Goal: Contribute content: Add original content to the website for others to see

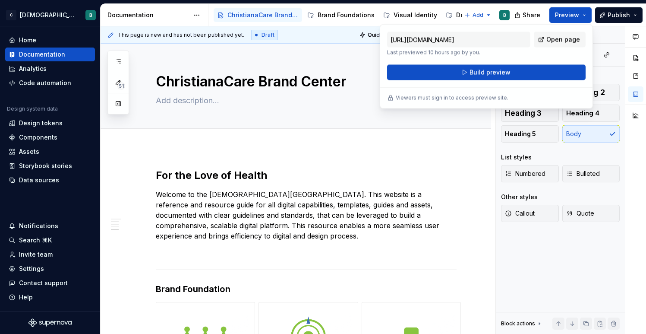
scroll to position [595, 0]
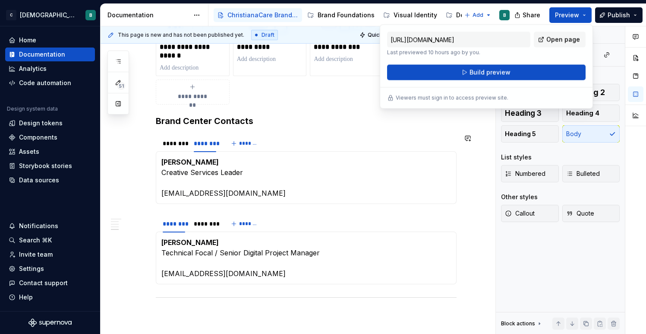
click at [375, 134] on section "******** ******** ******* [PERSON_NAME] Digital & Creative Services Director [E…" at bounding box center [306, 169] width 301 height 70
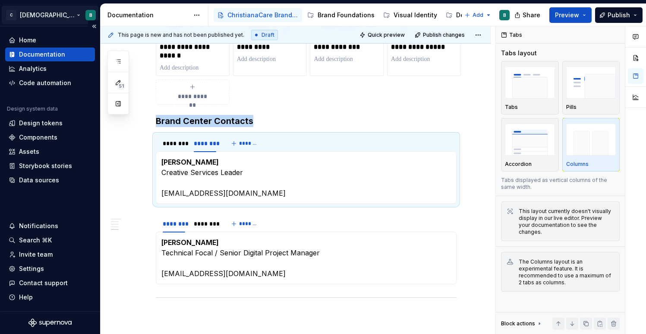
click at [56, 15] on html "C [DEMOGRAPHIC_DATA] Digital B Home Documentation Analytics Code automation Des…" at bounding box center [323, 167] width 646 height 334
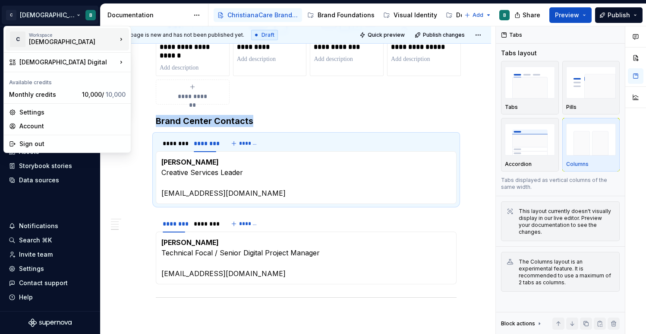
type textarea "*"
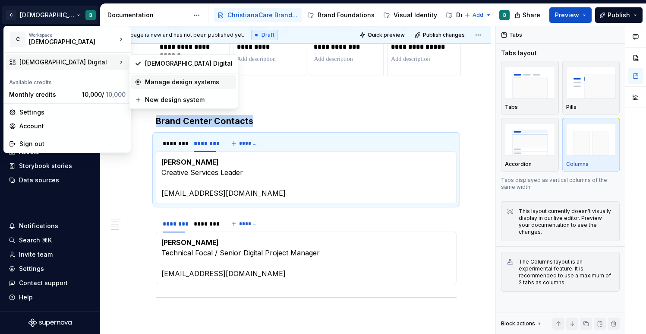
click at [147, 82] on div "Manage design systems" at bounding box center [189, 82] width 88 height 9
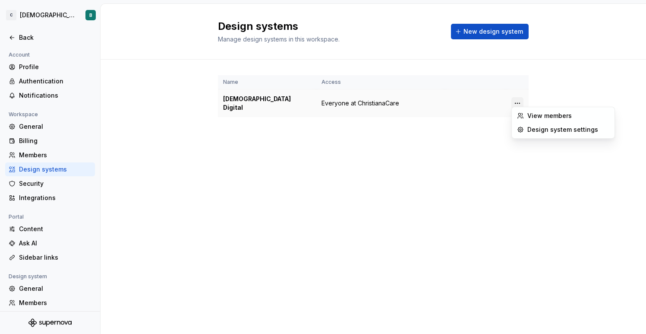
click at [517, 100] on html "C [DEMOGRAPHIC_DATA] Digital B Back Account Profile Authentication Notification…" at bounding box center [323, 167] width 646 height 334
click at [524, 113] on div "View members" at bounding box center [563, 116] width 99 height 14
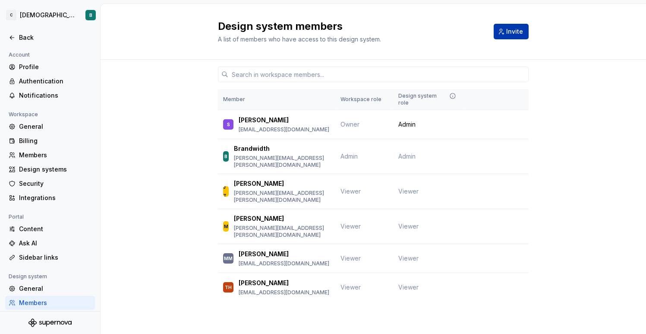
click at [504, 34] on button "Invite" at bounding box center [511, 32] width 35 height 16
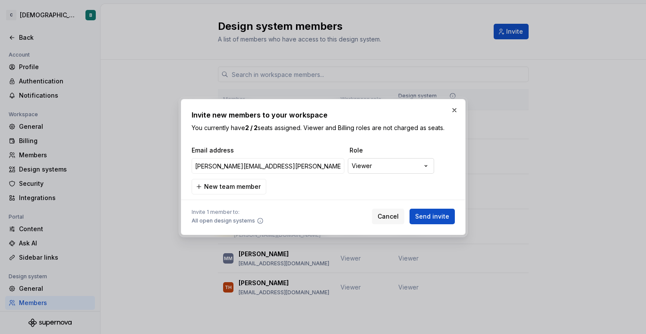
type input "[PERSON_NAME][EMAIL_ADDRESS][PERSON_NAME][DOMAIN_NAME]"
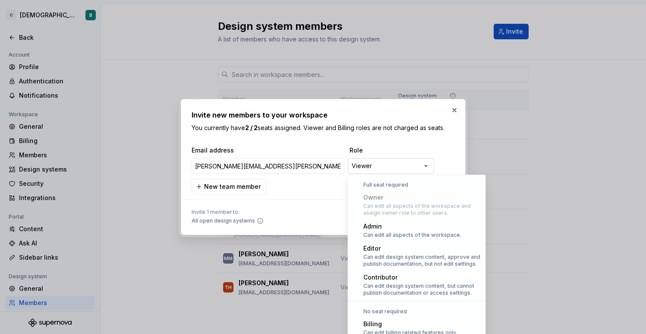
click at [406, 166] on div "**********" at bounding box center [323, 167] width 646 height 334
click at [434, 146] on div "**********" at bounding box center [323, 167] width 646 height 334
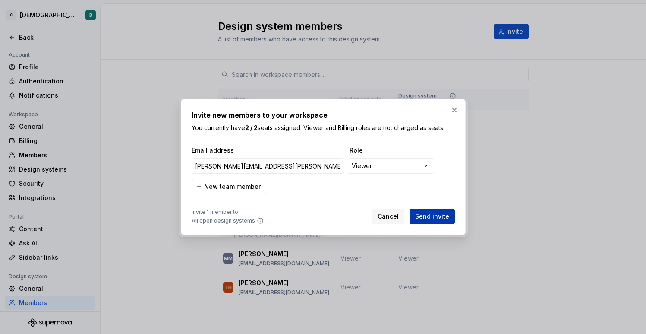
click at [430, 218] on span "Send invite" at bounding box center [432, 216] width 34 height 9
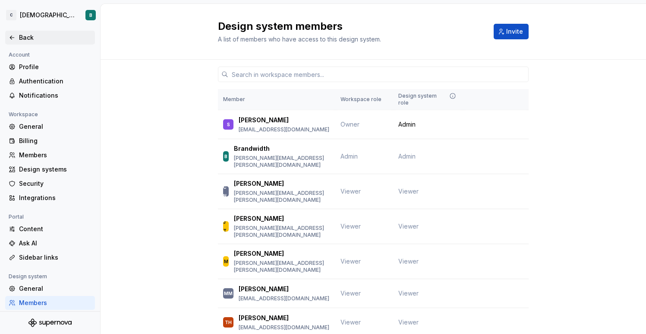
click at [15, 37] on icon at bounding box center [12, 37] width 7 height 7
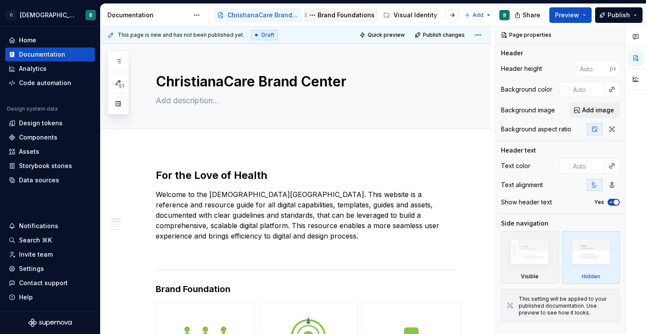
click at [319, 18] on div "Brand Foundations" at bounding box center [346, 15] width 57 height 9
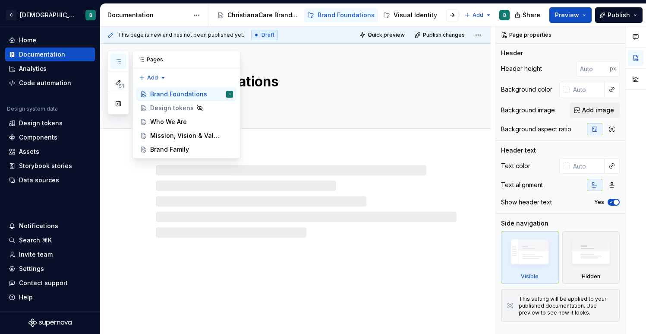
click at [118, 61] on icon "button" at bounding box center [118, 61] width 7 height 7
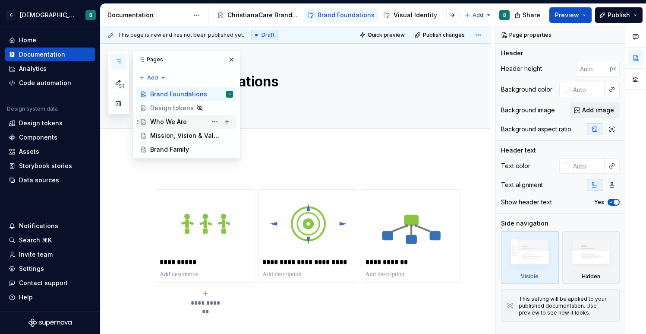
click at [184, 117] on div "Who We Are" at bounding box center [168, 121] width 37 height 9
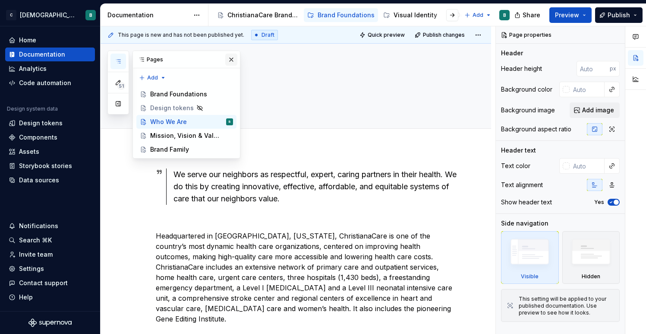
click at [231, 62] on button "button" at bounding box center [231, 60] width 12 height 12
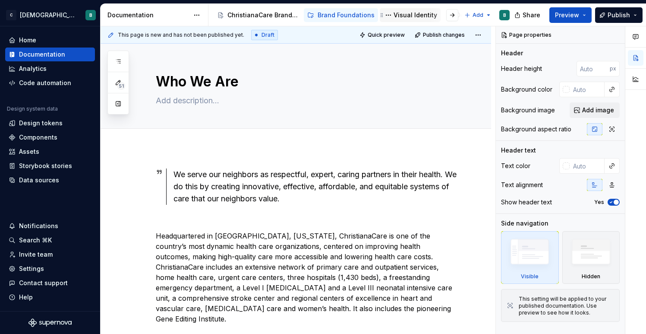
click at [406, 19] on div "Visual Identity" at bounding box center [410, 15] width 54 height 10
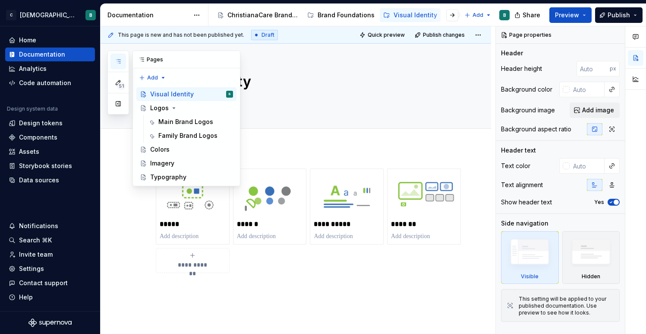
click at [121, 62] on icon "button" at bounding box center [118, 61] width 7 height 7
click at [174, 152] on div "Colors" at bounding box center [191, 149] width 83 height 12
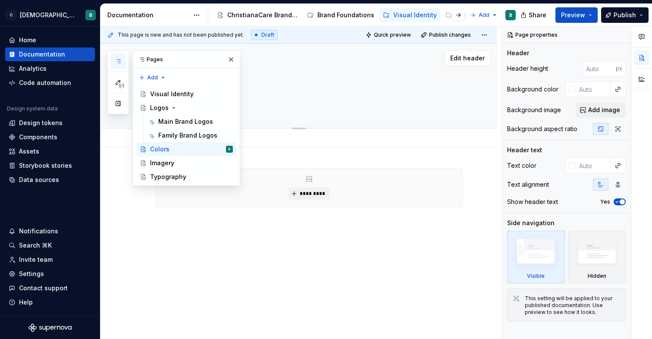
click at [291, 93] on div "Colors" at bounding box center [309, 86] width 307 height 85
click at [170, 173] on div "Typography" at bounding box center [168, 177] width 36 height 9
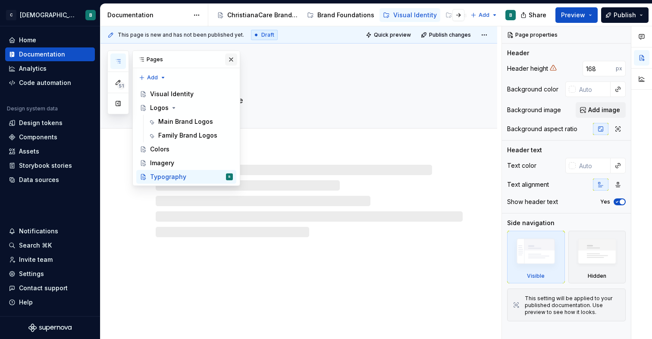
click at [231, 59] on button "button" at bounding box center [231, 60] width 12 height 12
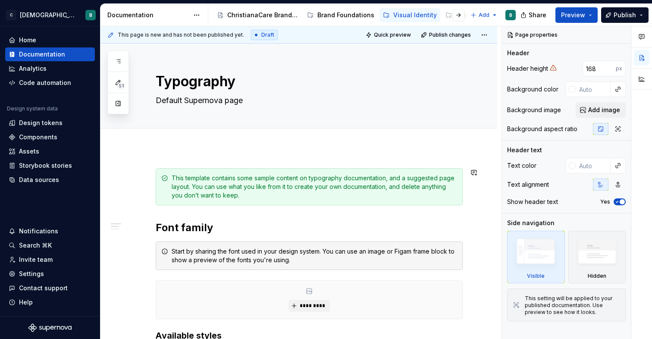
click at [195, 144] on div at bounding box center [299, 138] width 397 height 19
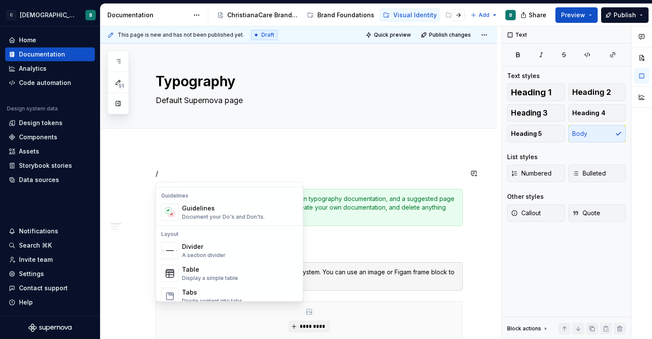
scroll to position [247, 0]
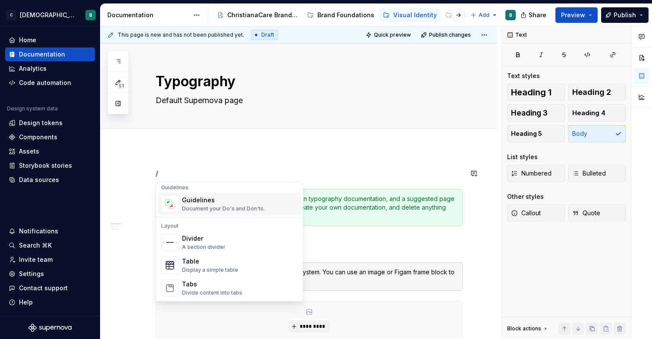
click at [236, 200] on div "Guidelines" at bounding box center [223, 200] width 83 height 9
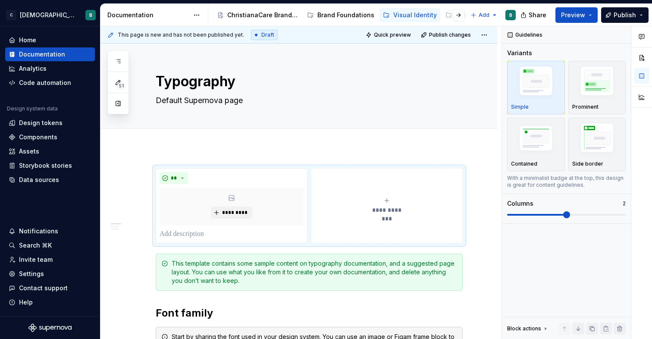
drag, startPoint x: 147, startPoint y: 173, endPoint x: 146, endPoint y: 193, distance: 20.3
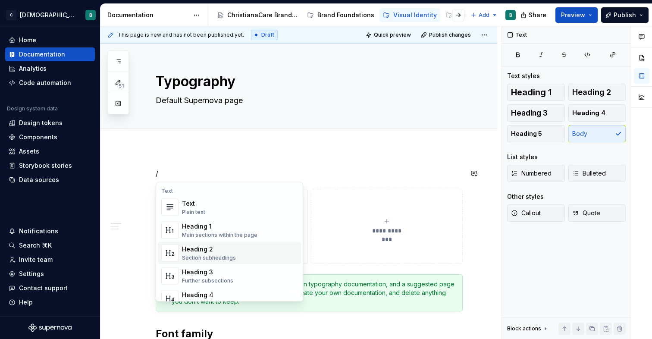
type textarea "*"
click at [217, 250] on div "Heading 2" at bounding box center [209, 249] width 54 height 9
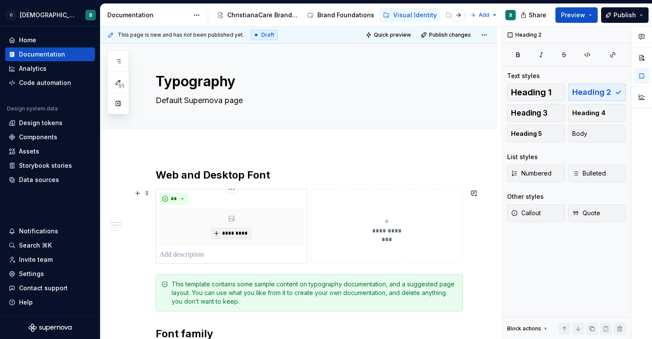
click at [184, 256] on p at bounding box center [232, 255] width 144 height 10
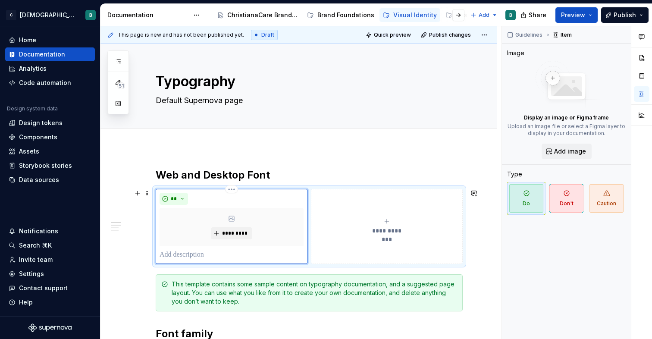
click at [188, 255] on p at bounding box center [232, 255] width 144 height 10
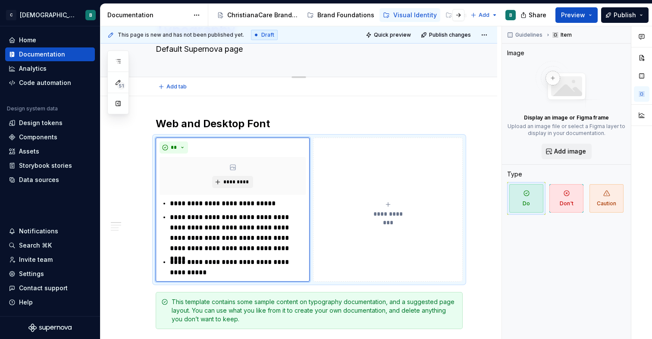
scroll to position [57, 0]
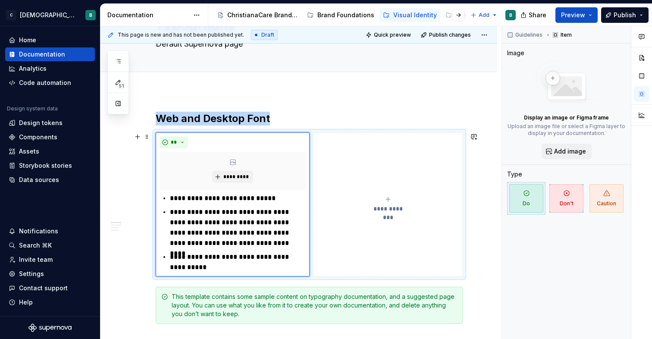
click at [342, 262] on button "**********" at bounding box center [388, 204] width 150 height 144
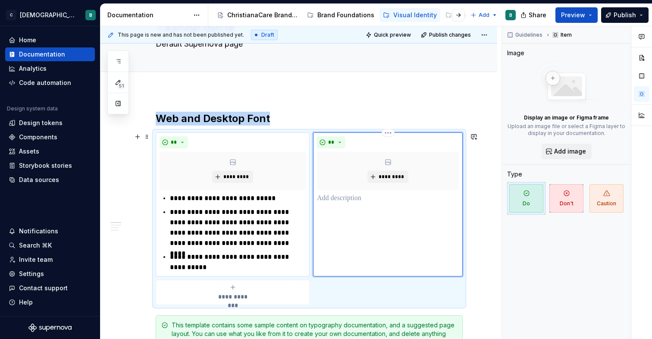
click at [343, 255] on div "** *********" at bounding box center [388, 204] width 150 height 144
click at [247, 295] on span "**********" at bounding box center [233, 297] width 40 height 9
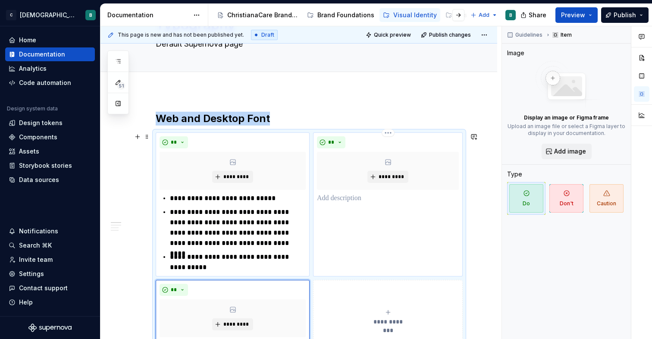
click at [344, 201] on p at bounding box center [388, 198] width 142 height 10
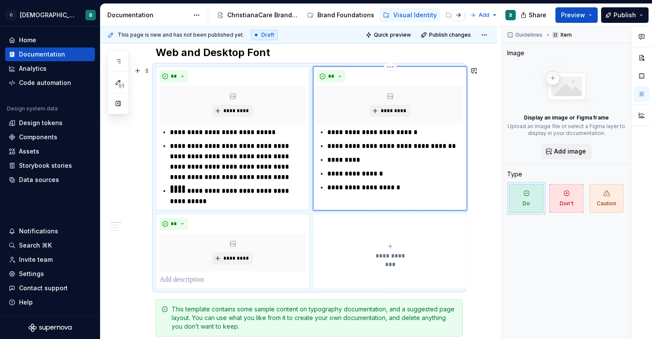
scroll to position [158, 0]
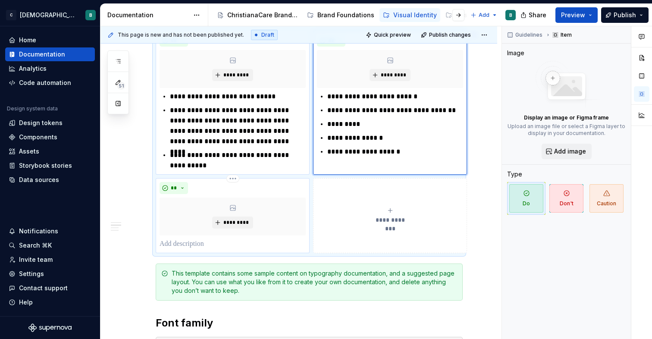
click at [265, 184] on div "**" at bounding box center [233, 188] width 146 height 12
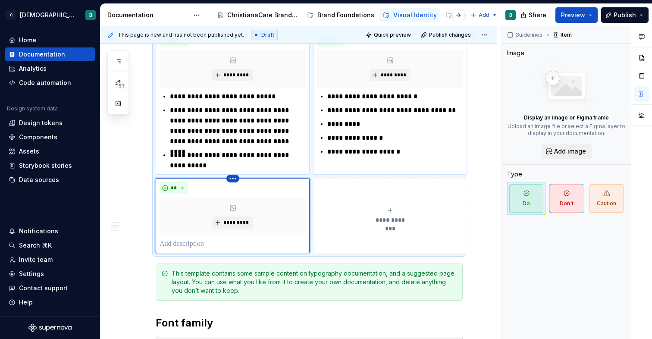
click at [233, 182] on html "C [DEMOGRAPHIC_DATA] Digital B Home Documentation Analytics Code automation Des…" at bounding box center [326, 169] width 652 height 339
click at [241, 192] on div "Delete item" at bounding box center [265, 193] width 73 height 14
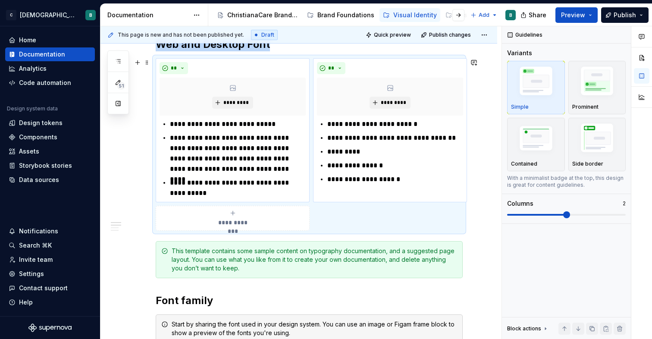
scroll to position [104, 0]
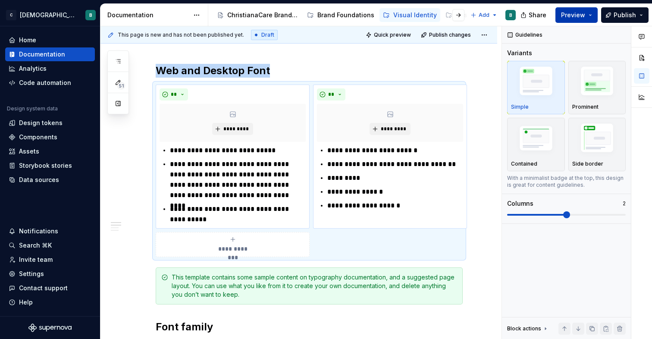
click at [568, 18] on span "Preview" at bounding box center [573, 15] width 24 height 9
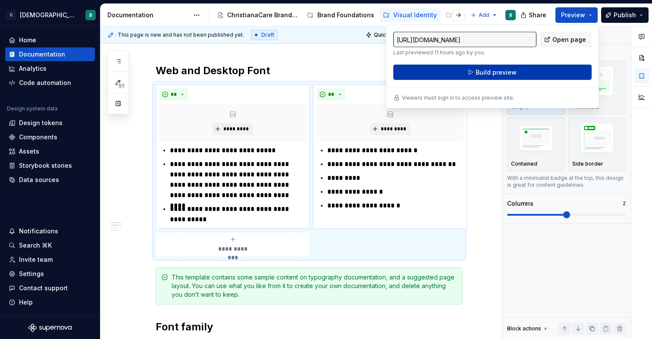
click at [519, 77] on button "Build preview" at bounding box center [493, 73] width 199 height 16
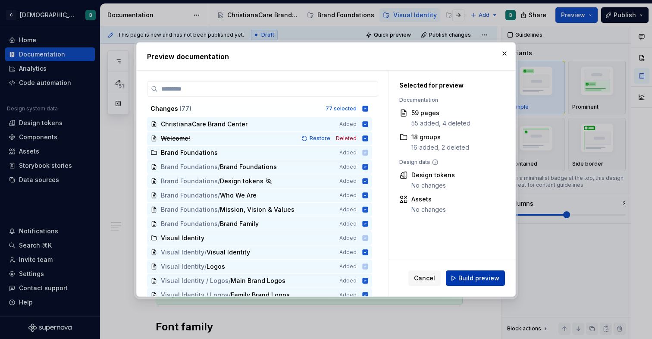
click at [489, 277] on span "Build preview" at bounding box center [479, 278] width 41 height 9
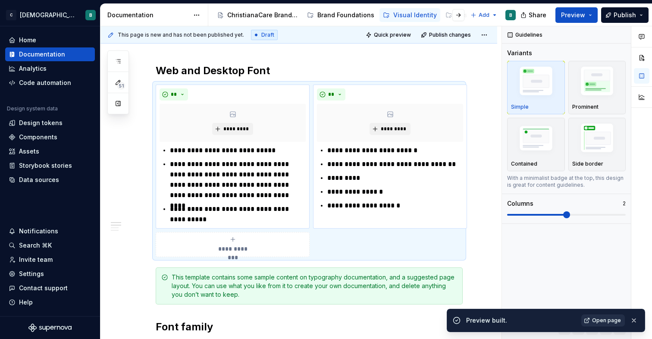
click at [607, 324] on span "Open page" at bounding box center [607, 320] width 29 height 7
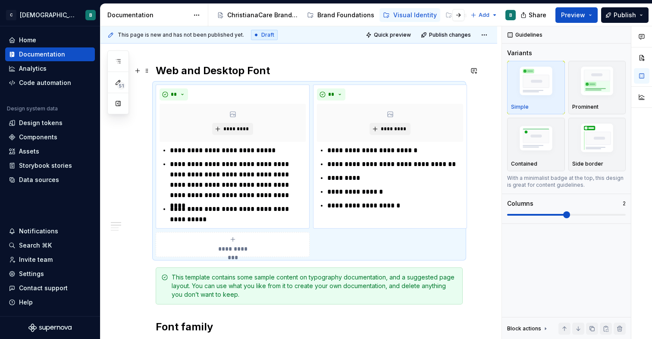
scroll to position [0, 0]
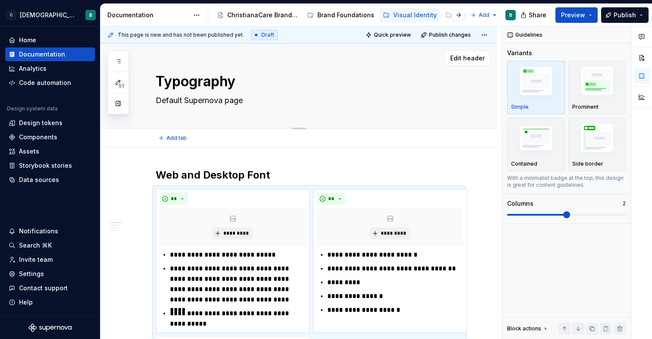
click at [224, 103] on textarea "Default Supernova page" at bounding box center [307, 101] width 307 height 14
type textarea "*"
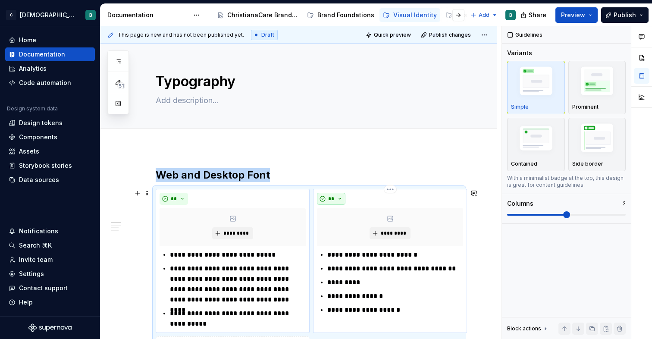
click at [334, 195] on button "**" at bounding box center [331, 199] width 28 height 12
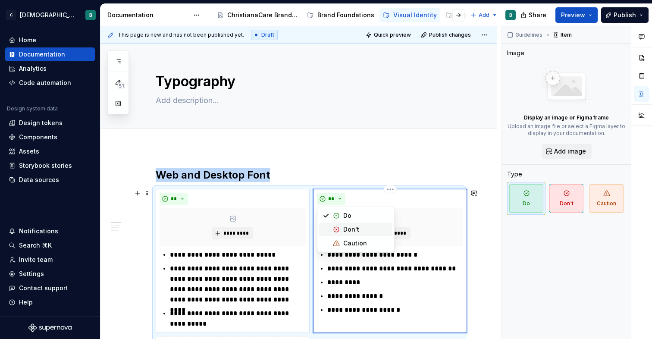
click at [344, 231] on div "Don't" at bounding box center [352, 229] width 16 height 9
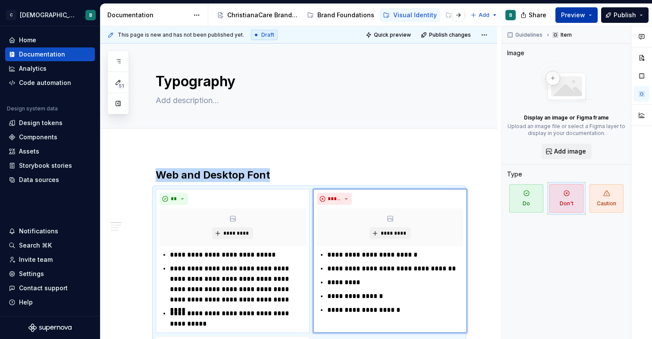
click at [569, 18] on span "Preview" at bounding box center [573, 15] width 24 height 9
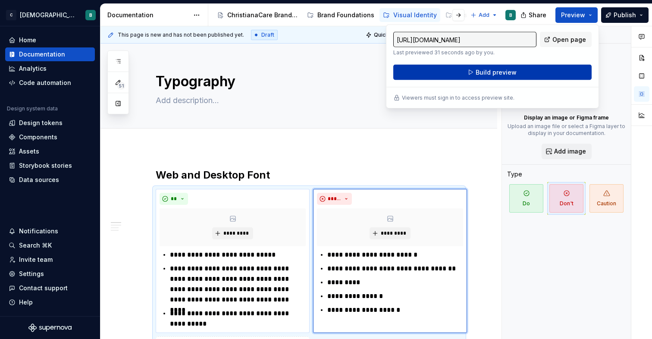
click at [527, 70] on button "Build preview" at bounding box center [493, 73] width 199 height 16
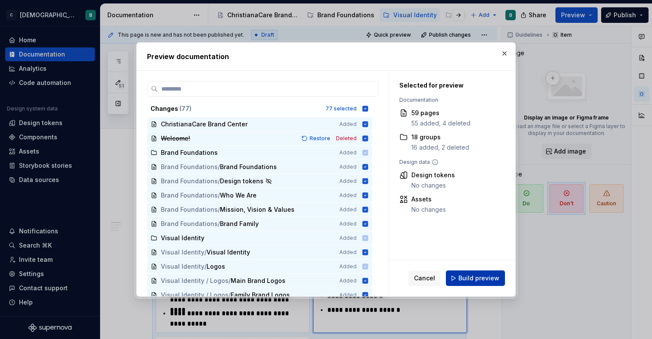
click at [473, 282] on span "Build preview" at bounding box center [479, 278] width 41 height 9
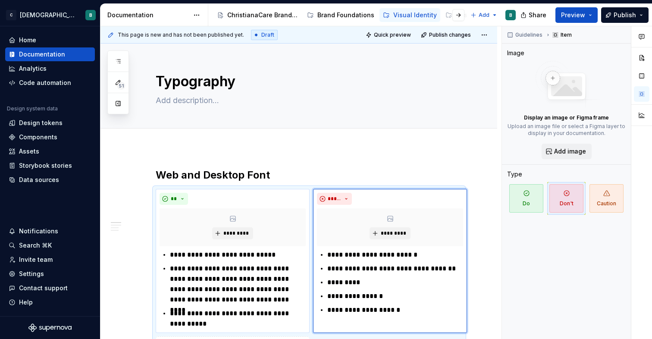
type textarea "*"
